Goal: Check status: Check status

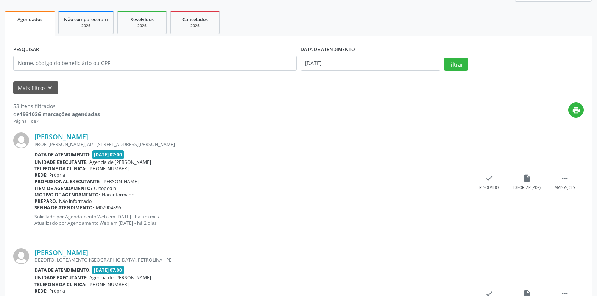
scroll to position [70, 0]
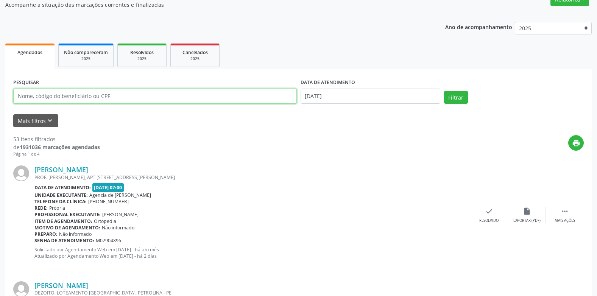
click at [95, 96] on input "text" at bounding box center [154, 96] width 283 height 15
type input "maria izabel de jesus"
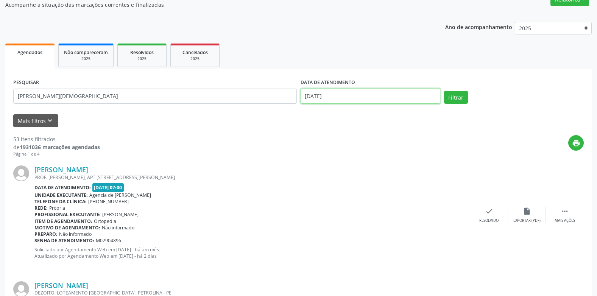
click at [378, 93] on input "[DATE]" at bounding box center [370, 96] width 140 height 15
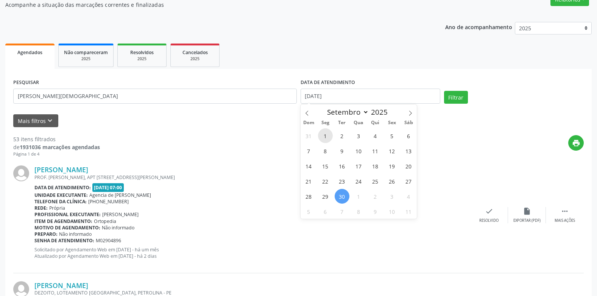
click at [327, 132] on span "1" at bounding box center [325, 135] width 15 height 15
type input "01/09/2025"
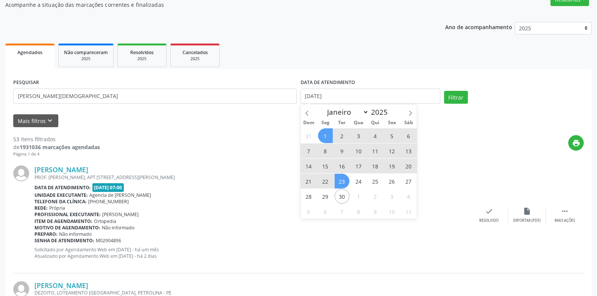
click at [337, 185] on span "23" at bounding box center [341, 181] width 15 height 15
select select "8"
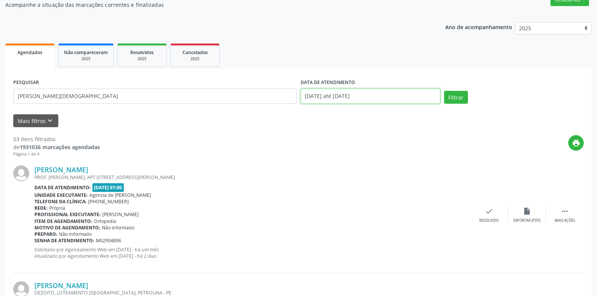
click at [325, 96] on input "01/09/2025 até 23/09/2025" at bounding box center [370, 96] width 140 height 15
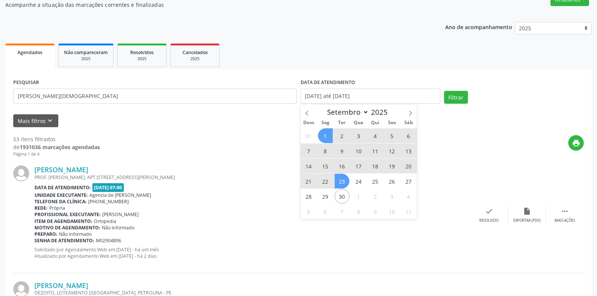
click at [325, 139] on span "1" at bounding box center [325, 135] width 15 height 15
type input "01/09/2025"
click at [331, 179] on span "22" at bounding box center [325, 181] width 15 height 15
select select "8"
click at [362, 90] on input "01/09/2025 até 22/09/2025" at bounding box center [370, 96] width 140 height 15
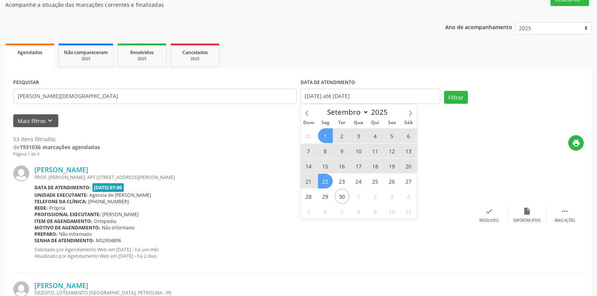
click at [327, 177] on span "22" at bounding box center [325, 181] width 15 height 15
type input "22/09/2025"
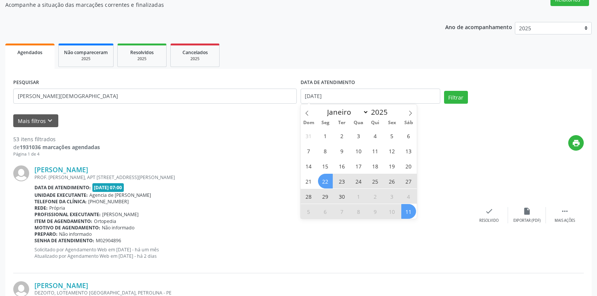
click at [408, 211] on span "11" at bounding box center [408, 211] width 15 height 15
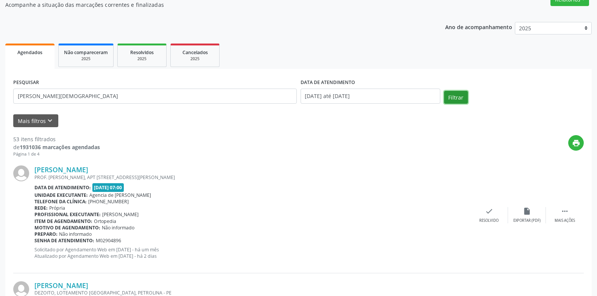
click at [447, 102] on button "Filtrar" at bounding box center [456, 97] width 24 height 13
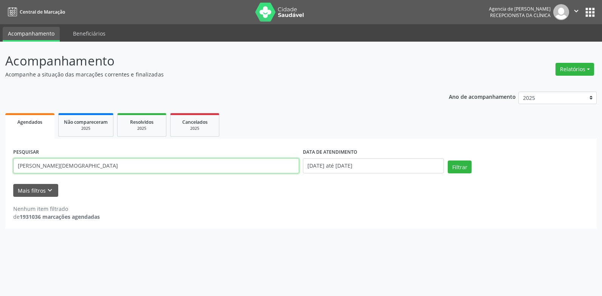
click at [37, 165] on input "maria izabel de jesus" at bounding box center [156, 165] width 286 height 15
click at [448, 160] on button "Filtrar" at bounding box center [460, 166] width 24 height 13
click at [204, 165] on input "maria isabel de jesus" at bounding box center [156, 165] width 286 height 15
type input "m"
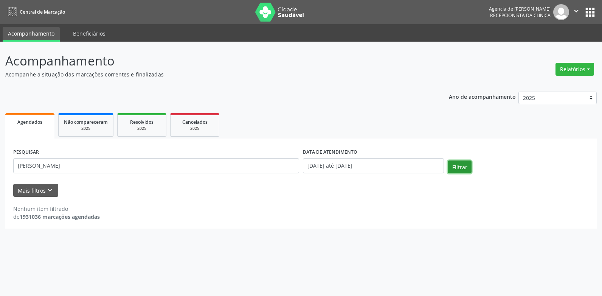
click at [455, 166] on button "Filtrar" at bounding box center [460, 166] width 24 height 13
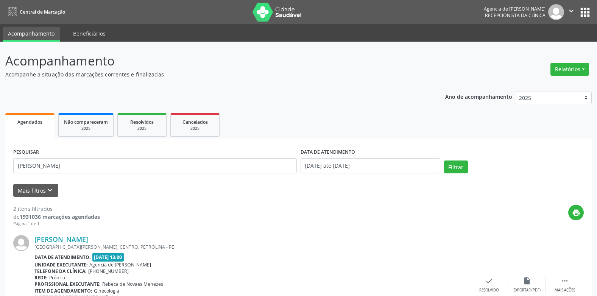
click at [207, 174] on div "PESQUISAR soraya cristina" at bounding box center [154, 162] width 287 height 32
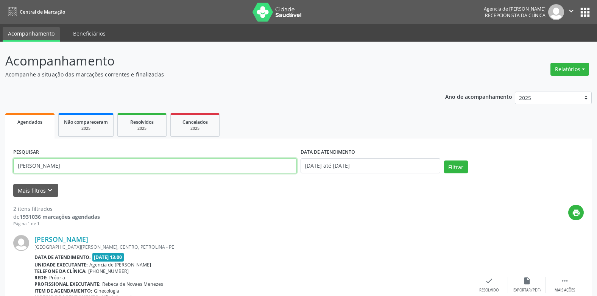
click at [216, 166] on input "soraya cristina" at bounding box center [154, 165] width 283 height 15
type input "s"
click at [444, 160] on button "Filtrar" at bounding box center [456, 166] width 24 height 13
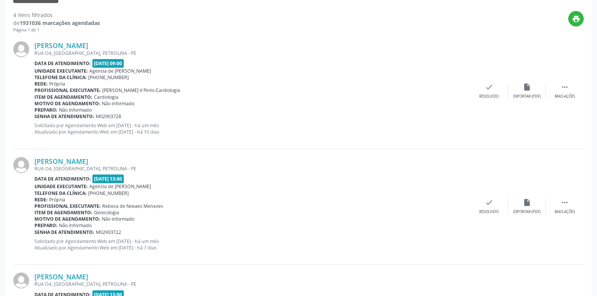
scroll to position [135, 0]
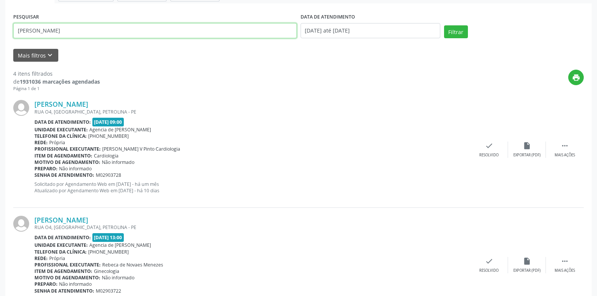
click at [258, 27] on input "lenise campos" at bounding box center [154, 30] width 283 height 15
type input "l"
click at [460, 31] on button "Filtrar" at bounding box center [456, 31] width 24 height 13
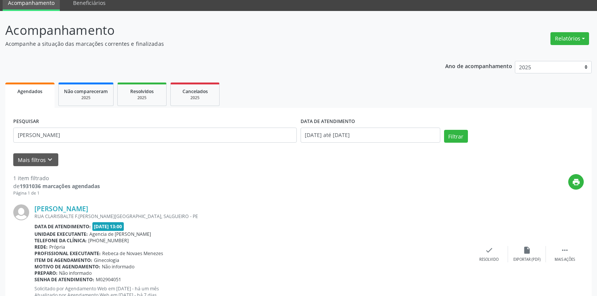
scroll to position [0, 0]
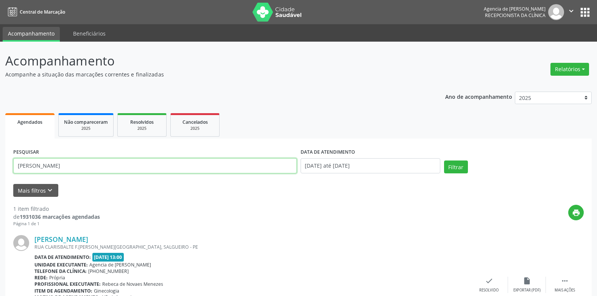
click at [122, 173] on input "rute maria mendes" at bounding box center [154, 165] width 283 height 15
type input "r"
click at [79, 165] on input "anonia mendes de siquiera anjos" at bounding box center [154, 165] width 283 height 15
click at [24, 168] on input "anonia mendes de siqueira anjos" at bounding box center [154, 165] width 283 height 15
type input "antonia mendes de siqueira anjos"
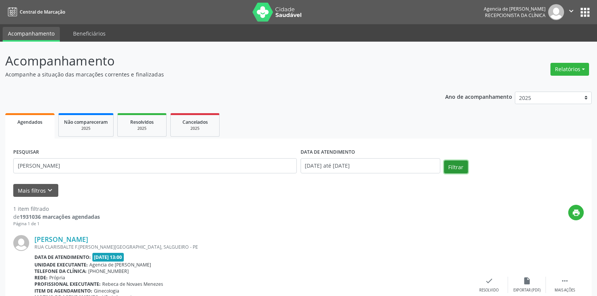
click at [454, 167] on button "Filtrar" at bounding box center [456, 166] width 24 height 13
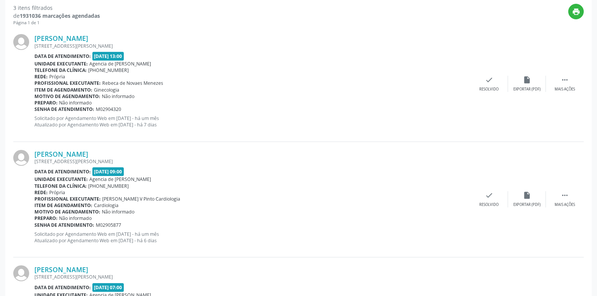
scroll to position [177, 0]
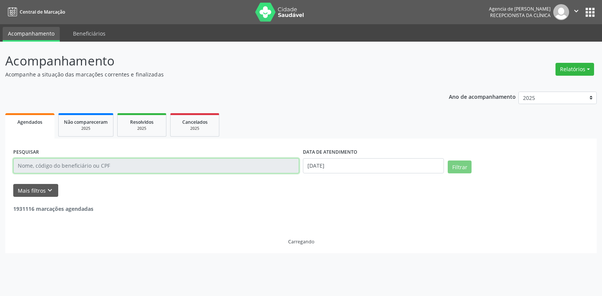
click at [124, 165] on input "text" at bounding box center [156, 165] width 286 height 15
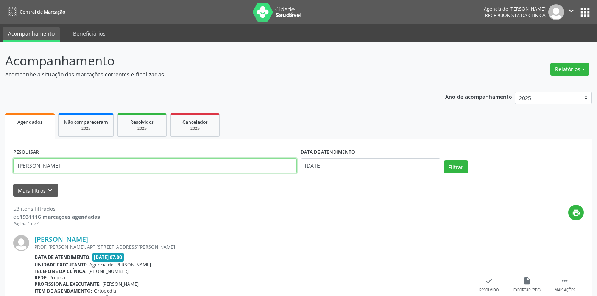
type input "[PERSON_NAME]"
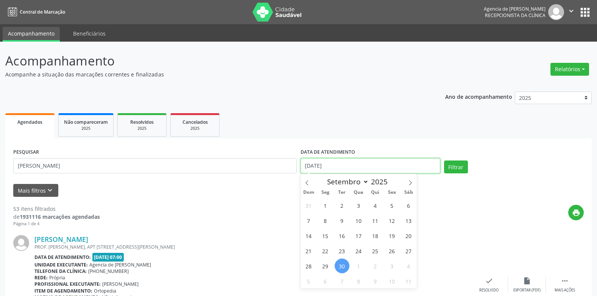
click at [399, 167] on input "[DATE]" at bounding box center [370, 165] width 140 height 15
drag, startPoint x: 311, startPoint y: 182, endPoint x: 311, endPoint y: 191, distance: 9.8
click at [311, 182] on span at bounding box center [306, 180] width 13 height 13
select select "7"
click at [326, 264] on span "25" at bounding box center [325, 265] width 15 height 15
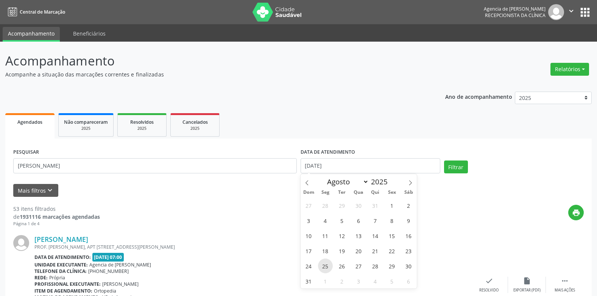
type input "[DATE]"
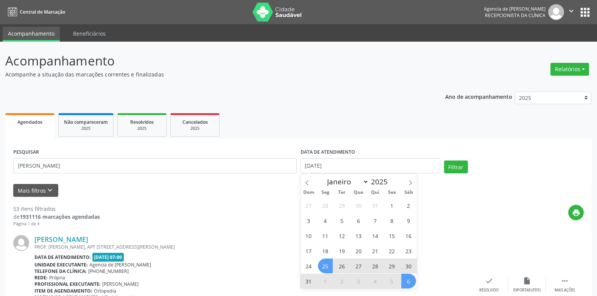
click at [414, 283] on span "6" at bounding box center [408, 280] width 15 height 15
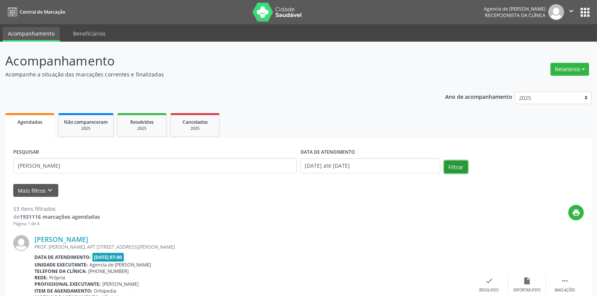
click at [452, 162] on button "Filtrar" at bounding box center [456, 166] width 24 height 13
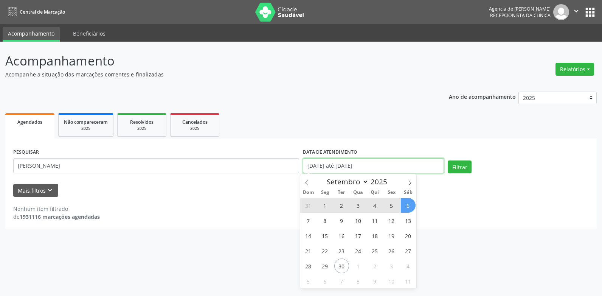
click at [325, 161] on input "[DATE] até [DATE]" at bounding box center [373, 165] width 141 height 15
drag, startPoint x: 410, startPoint y: 178, endPoint x: 381, endPoint y: 194, distance: 33.9
click at [410, 179] on span at bounding box center [410, 180] width 13 height 13
select select "9"
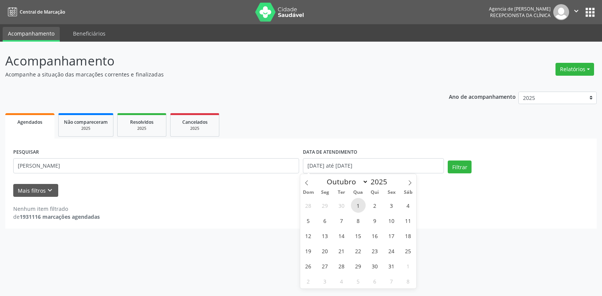
click at [364, 209] on span "1" at bounding box center [358, 205] width 15 height 15
type input "01/10/2025"
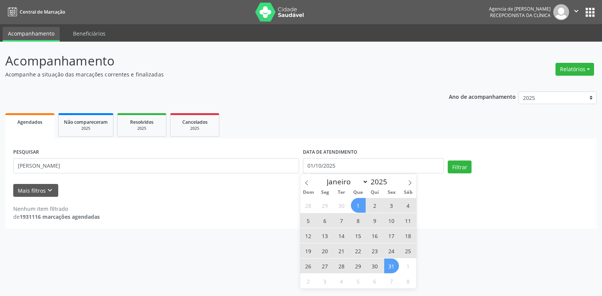
drag, startPoint x: 393, startPoint y: 265, endPoint x: 427, endPoint y: 231, distance: 49.0
click at [393, 264] on span "31" at bounding box center [391, 265] width 15 height 15
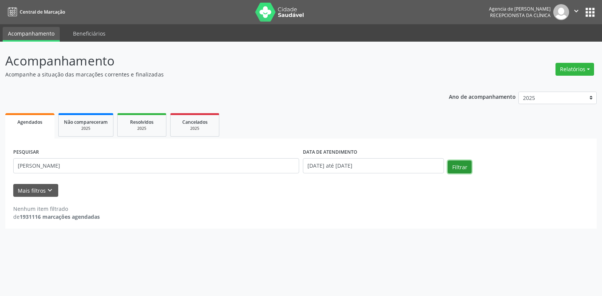
click at [460, 166] on button "Filtrar" at bounding box center [460, 166] width 24 height 13
